Goal: Task Accomplishment & Management: Contribute content

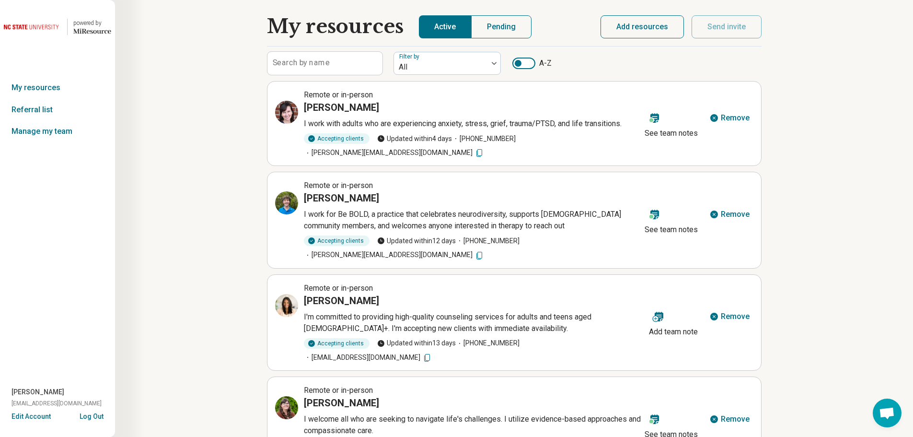
click at [649, 26] on button "Add resources" at bounding box center [641, 26] width 83 height 23
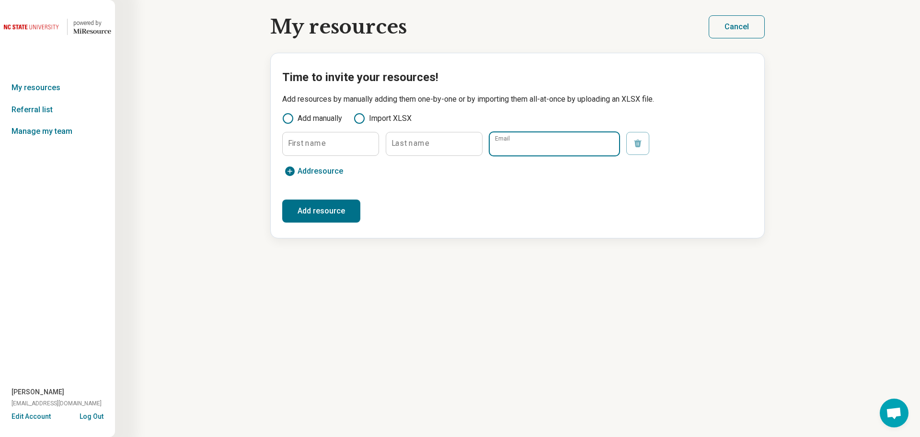
click at [543, 146] on input "Email" at bounding box center [554, 143] width 129 height 23
paste input "**********"
type input "**********"
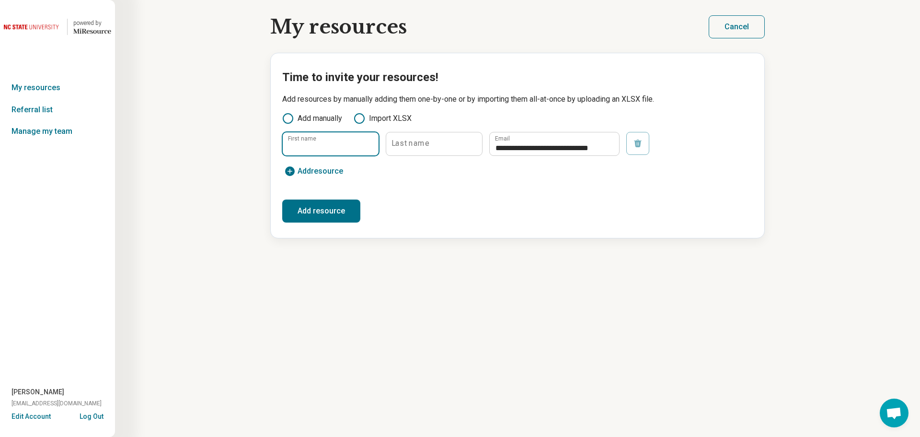
scroll to position [0, 0]
click at [332, 145] on input "First name" at bounding box center [331, 143] width 96 height 23
type input "****"
click at [402, 151] on input "Last name" at bounding box center [434, 143] width 96 height 23
type input "******"
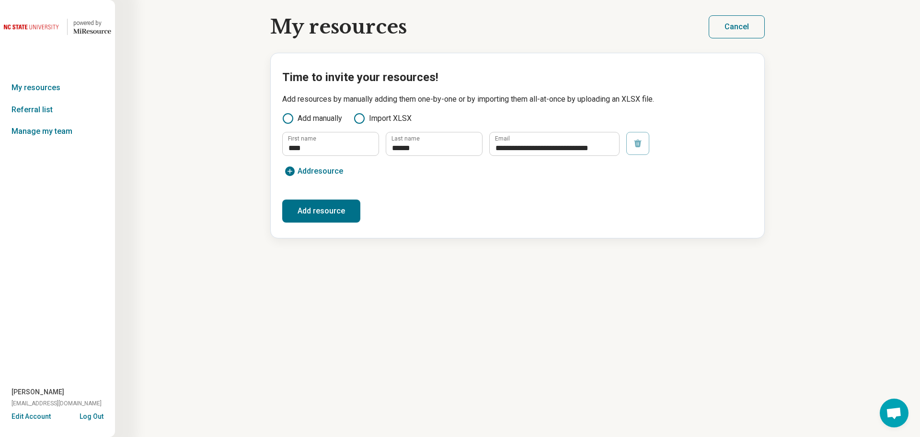
click at [340, 211] on button "Add resource" at bounding box center [321, 210] width 78 height 23
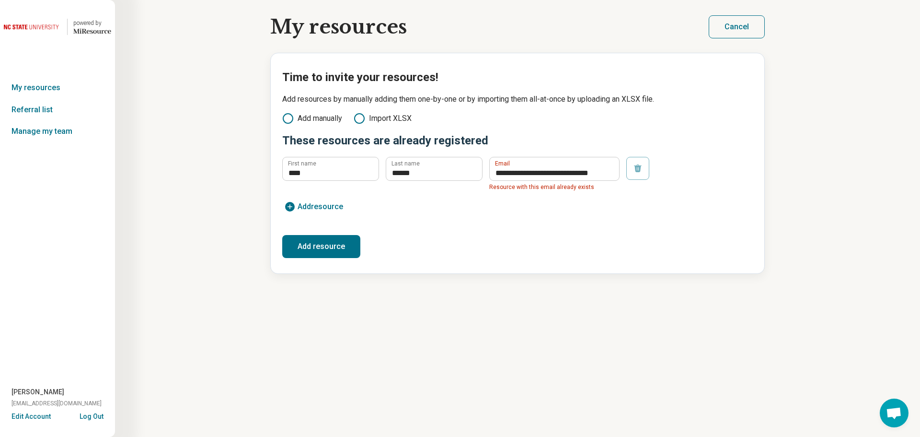
click at [742, 26] on button "Cancel" at bounding box center [737, 26] width 56 height 23
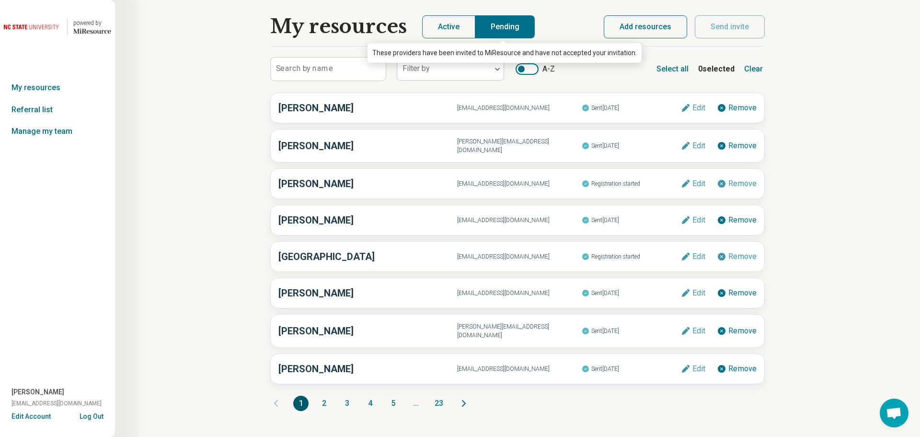
click at [503, 23] on button "Pending" at bounding box center [504, 26] width 59 height 23
click at [636, 182] on span "Registration started" at bounding box center [631, 183] width 99 height 12
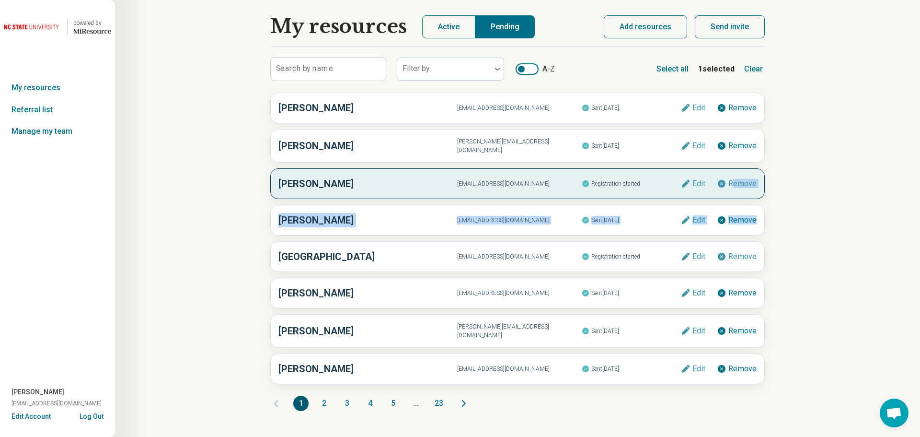
drag, startPoint x: 779, startPoint y: 195, endPoint x: 736, endPoint y: 186, distance: 44.6
click at [736, 186] on div "My resources Active Pending Search by name Filter by A-Z Select all 1 selected …" at bounding box center [517, 218] width 805 height 437
drag, startPoint x: 806, startPoint y: 211, endPoint x: 799, endPoint y: 210, distance: 7.8
click at [805, 211] on div "My resources Active Pending Search by name Filter by A-Z Select all 1 selected …" at bounding box center [517, 218] width 805 height 437
click at [778, 214] on div "My resources Active Pending Search by name Filter by A-Z Select all 1 selected …" at bounding box center [517, 218] width 805 height 437
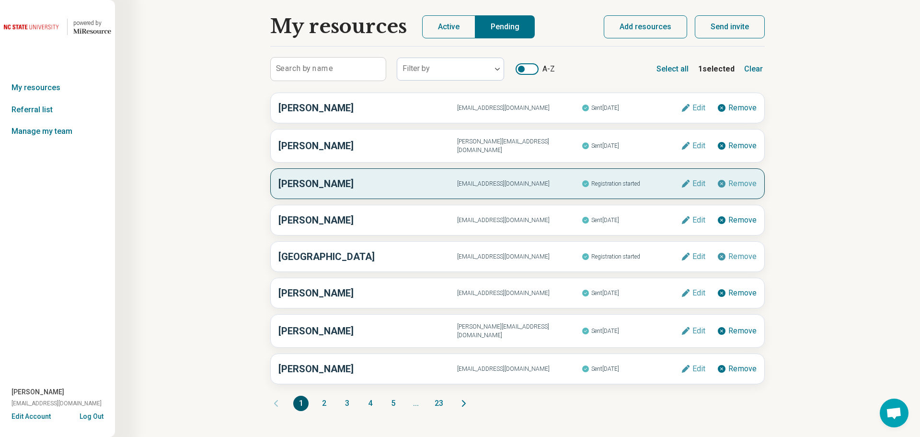
click at [767, 196] on div "My resources Active Pending Search by name Filter by A-Z Select all 1 selected …" at bounding box center [517, 218] width 805 height 437
click at [44, 24] on img at bounding box center [32, 26] width 57 height 23
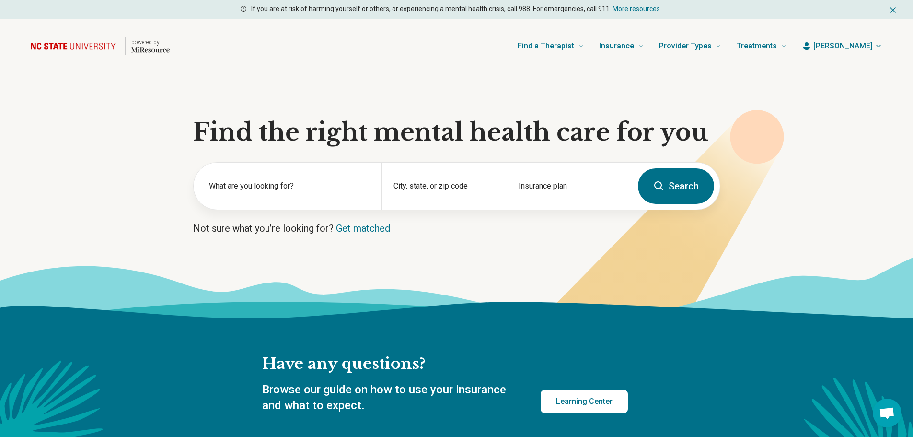
click at [871, 46] on span "[PERSON_NAME]" at bounding box center [842, 45] width 59 height 11
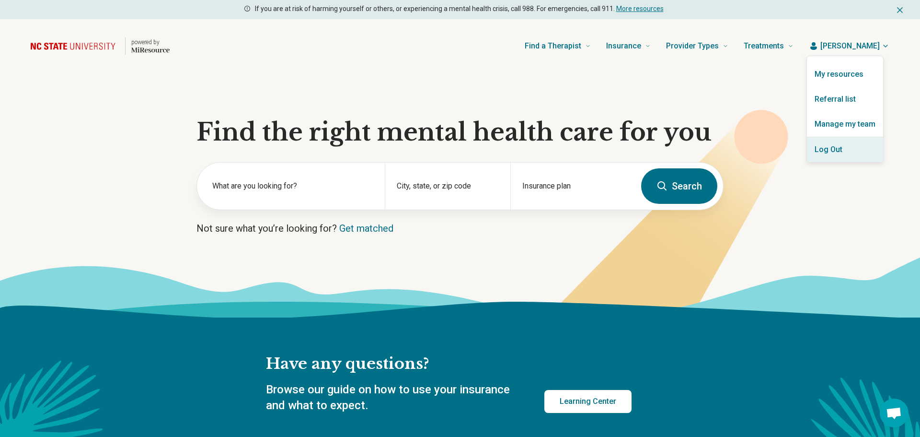
click at [862, 147] on button "Log Out" at bounding box center [845, 149] width 76 height 25
